Goal: Task Accomplishment & Management: Use online tool/utility

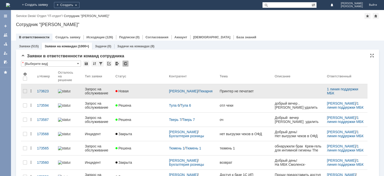
click at [97, 87] on div "Запрос на обслуживание" at bounding box center [98, 91] width 27 height 8
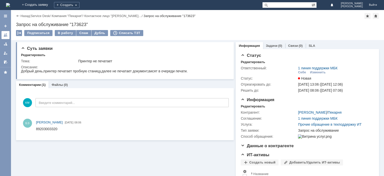
click at [9, 34] on link at bounding box center [6, 35] width 8 height 8
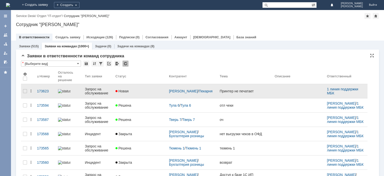
click at [97, 87] on div "Запрос на обслуживание" at bounding box center [98, 91] width 27 height 8
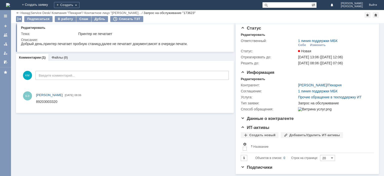
scroll to position [14, 0]
click at [43, 102] on div "89203003320" at bounding box center [47, 102] width 22 height 4
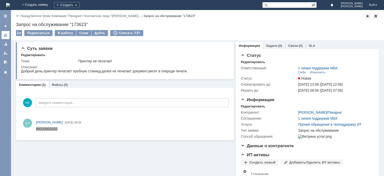
click at [7, 35] on div at bounding box center [6, 35] width 4 height 4
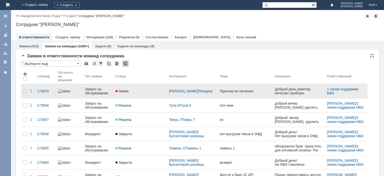
click at [94, 87] on div "Запрос на обслуживание" at bounding box center [98, 91] width 27 height 8
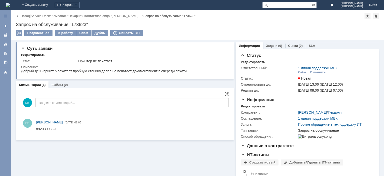
click at [49, 128] on div "89203003320" at bounding box center [47, 129] width 22 height 4
copy div "89203003320"
click at [3, 34] on link at bounding box center [6, 35] width 8 height 8
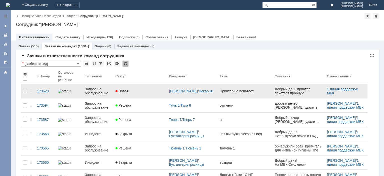
click at [92, 88] on div "Запрос на обслуживание" at bounding box center [98, 91] width 27 height 8
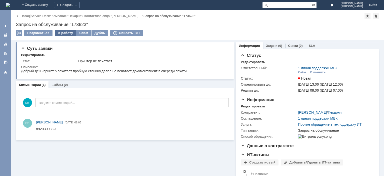
click at [68, 34] on div "В работу" at bounding box center [65, 33] width 21 height 6
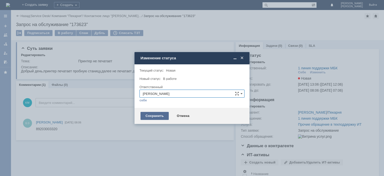
click at [165, 119] on div "Сохранить" at bounding box center [155, 116] width 28 height 8
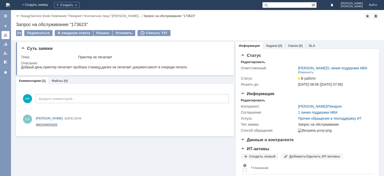
click at [4, 35] on div at bounding box center [6, 35] width 4 height 4
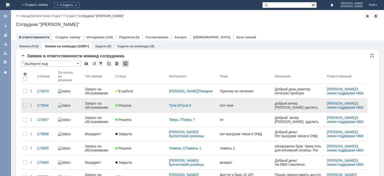
click at [107, 102] on div "Запрос на обслуживание" at bounding box center [98, 105] width 27 height 8
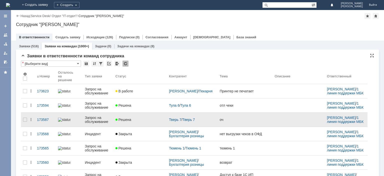
click at [89, 117] on div "Запрос на обслуживание" at bounding box center [98, 120] width 27 height 8
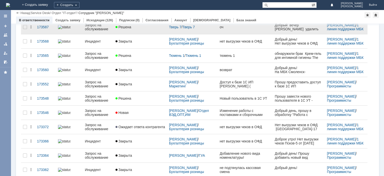
scroll to position [126, 0]
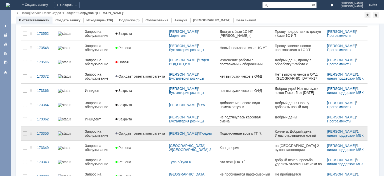
click at [99, 129] on div "Запрос на обслуживание" at bounding box center [98, 133] width 27 height 8
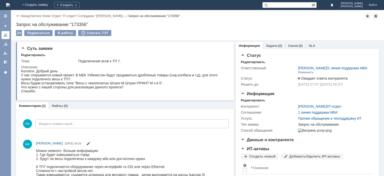
click at [7, 37] on div at bounding box center [6, 35] width 4 height 4
